Goal: Book appointment/travel/reservation

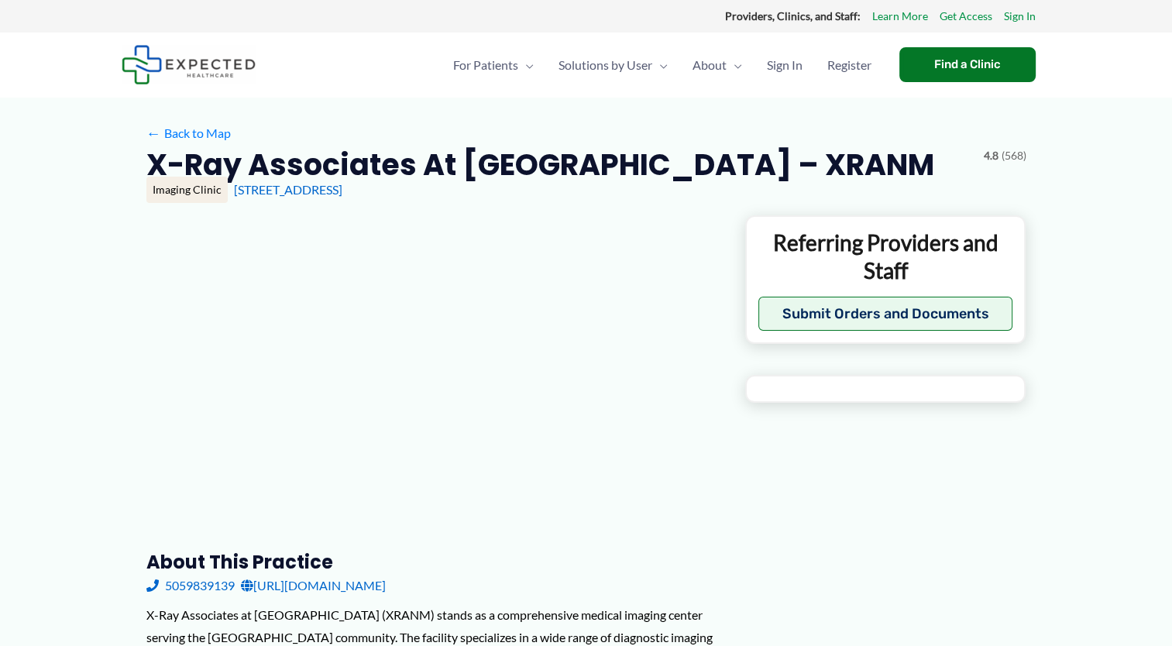
type input "**********"
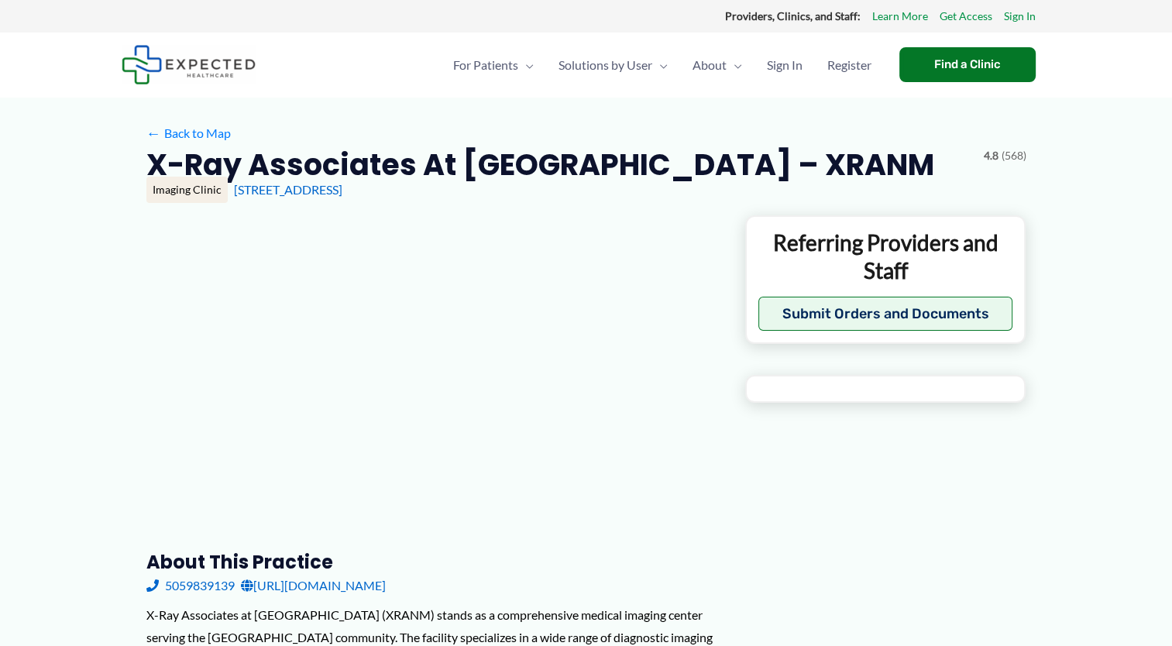
type input "**********"
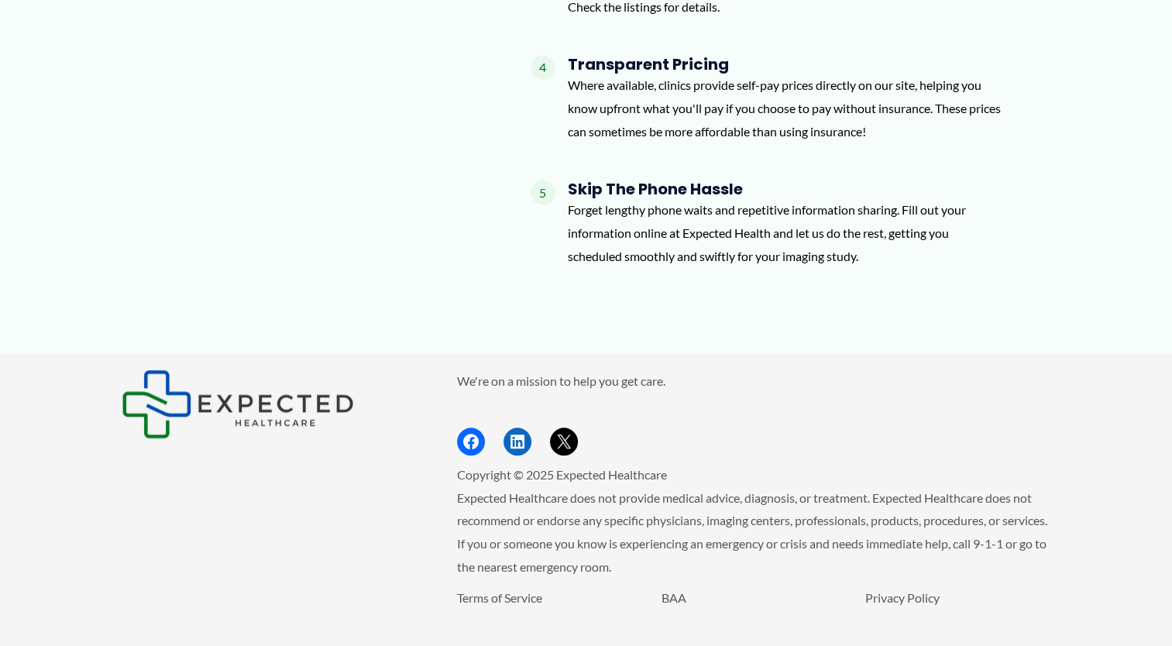
scroll to position [1658, 0]
